Goal: Entertainment & Leisure: Consume media (video, audio)

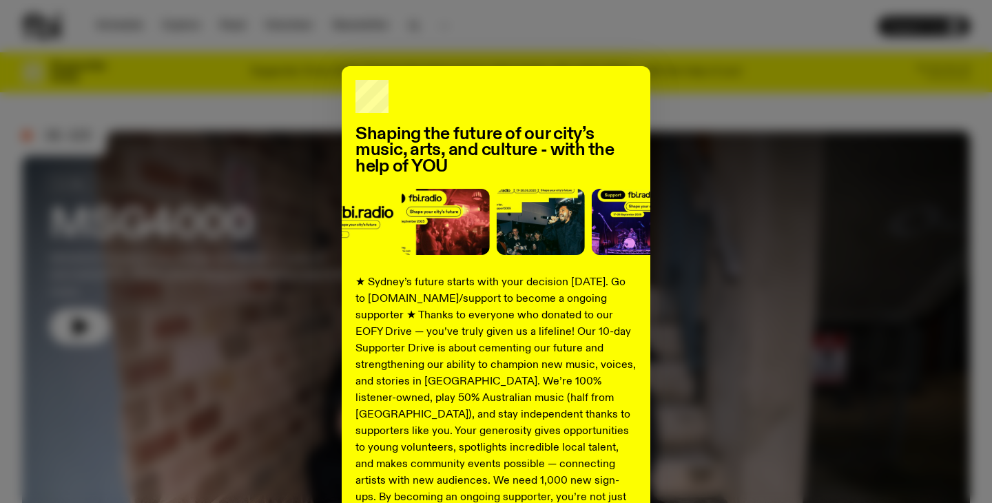
scroll to position [178, 0]
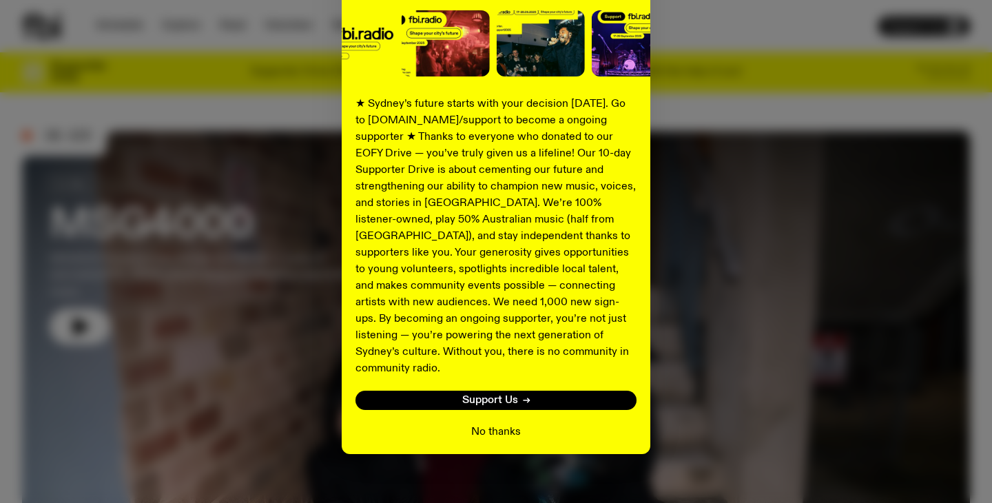
click at [484, 424] on button "No thanks" at bounding box center [496, 432] width 50 height 17
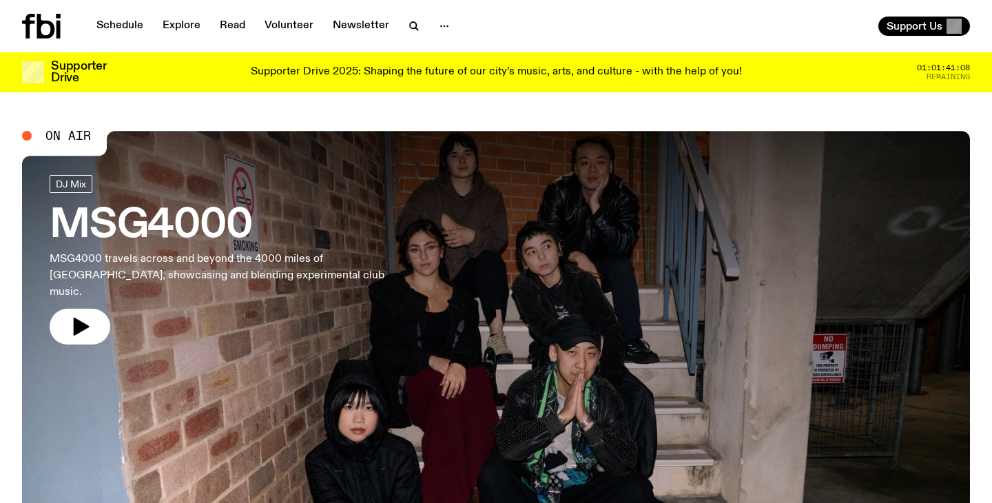
click at [44, 19] on icon at bounding box center [41, 26] width 39 height 25
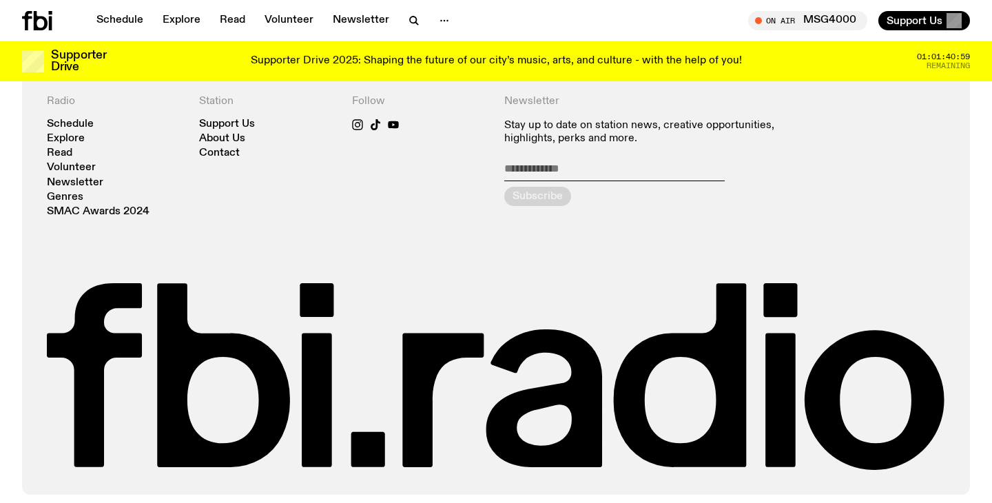
scroll to position [3017, 0]
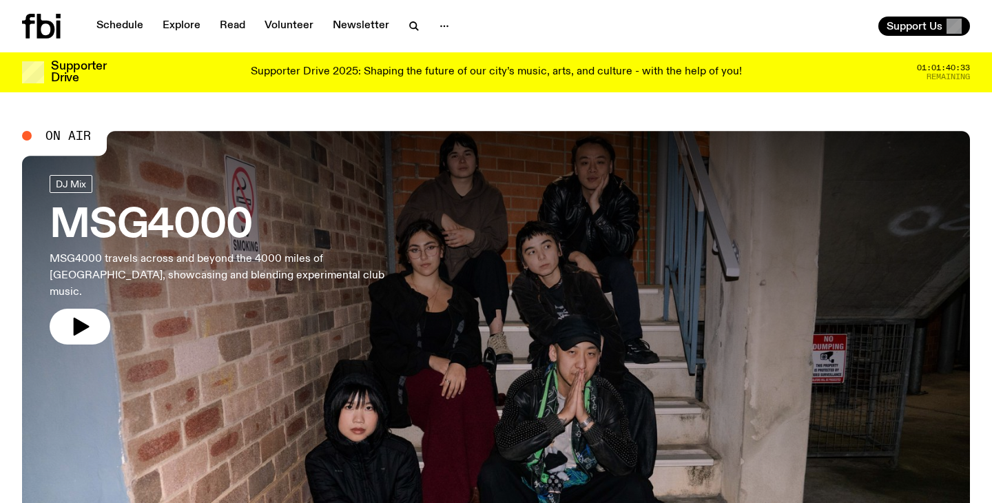
click at [74, 275] on p "MSG4000 travels across and beyond the 4000 miles of [GEOGRAPHIC_DATA], showcasi…" at bounding box center [226, 276] width 353 height 50
click at [66, 309] on button "button" at bounding box center [80, 327] width 61 height 36
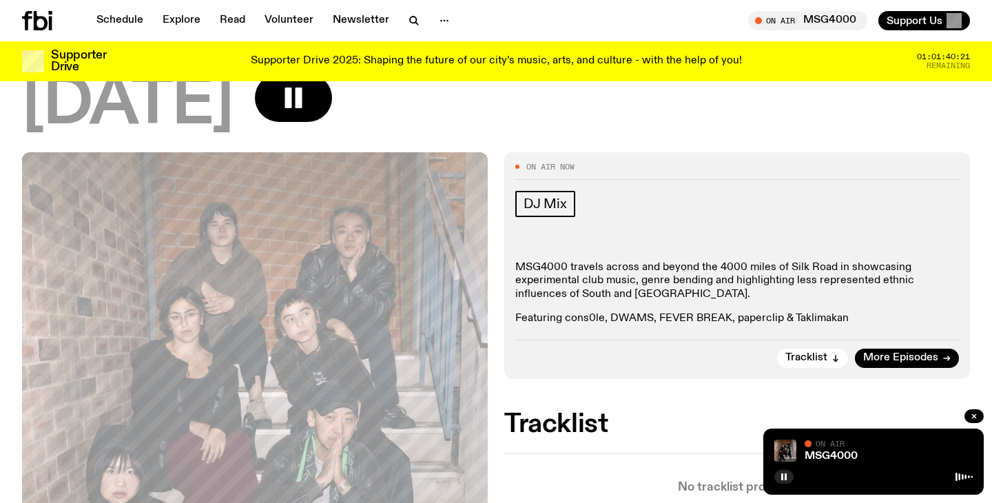
scroll to position [124, 0]
